Goal: Transaction & Acquisition: Download file/media

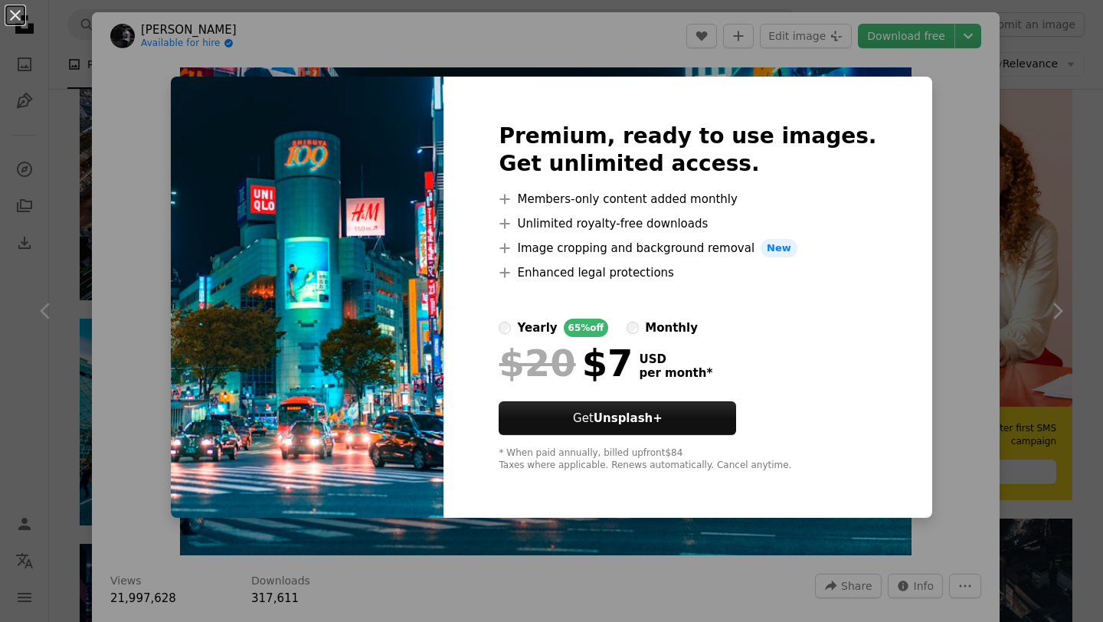
scroll to position [294, 0]
click at [908, 167] on div "An X shape Premium, ready to use images. Get unlimited access. A plus sign Memb…" at bounding box center [551, 311] width 1103 height 622
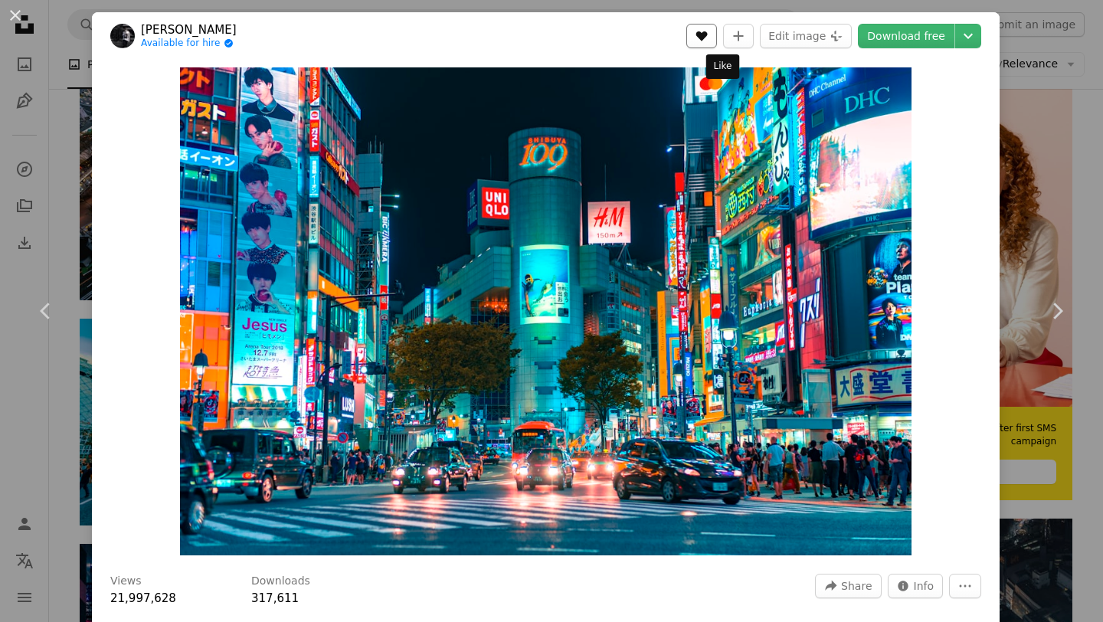
click at [707, 30] on icon "A heart" at bounding box center [701, 36] width 12 height 12
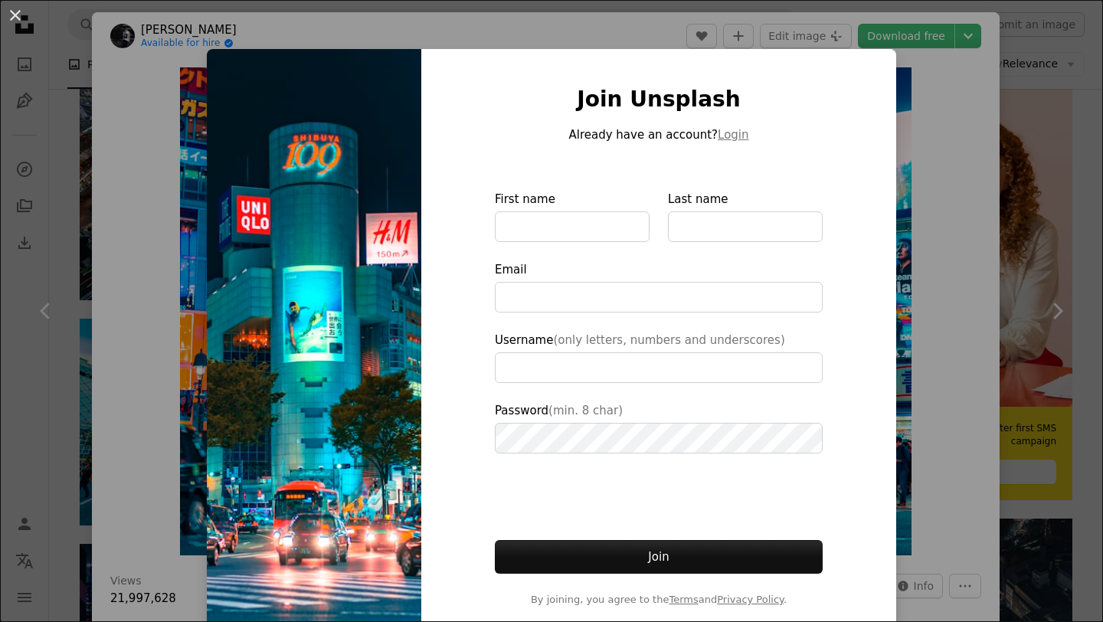
click at [941, 73] on div "An X shape Join Unsplash Already have an account? Login First name Last name Em…" at bounding box center [551, 311] width 1103 height 622
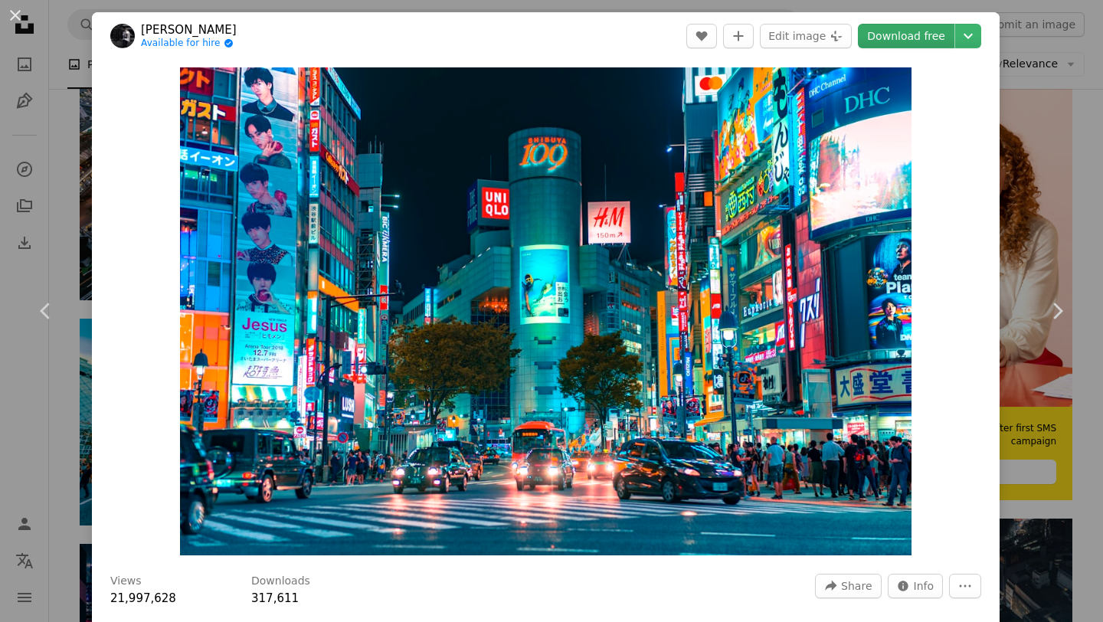
click at [943, 37] on link "Download free" at bounding box center [906, 36] width 96 height 25
